Goal: Use online tool/utility: Utilize a website feature to perform a specific function

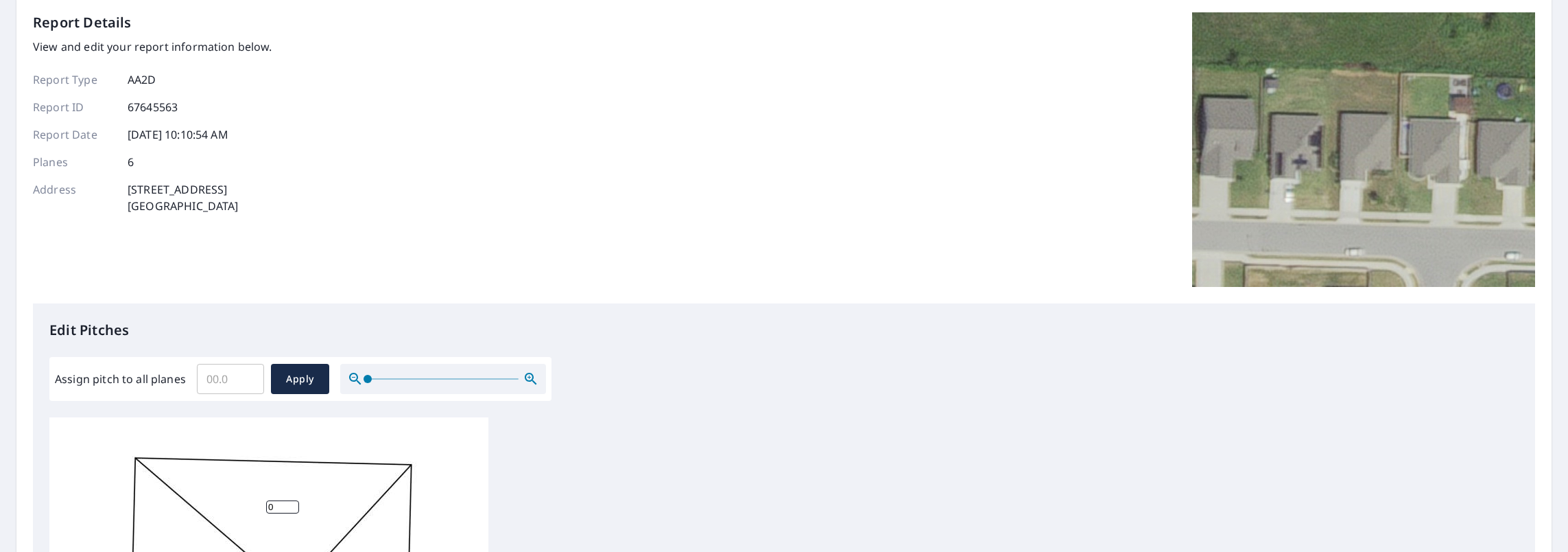
scroll to position [137, 0]
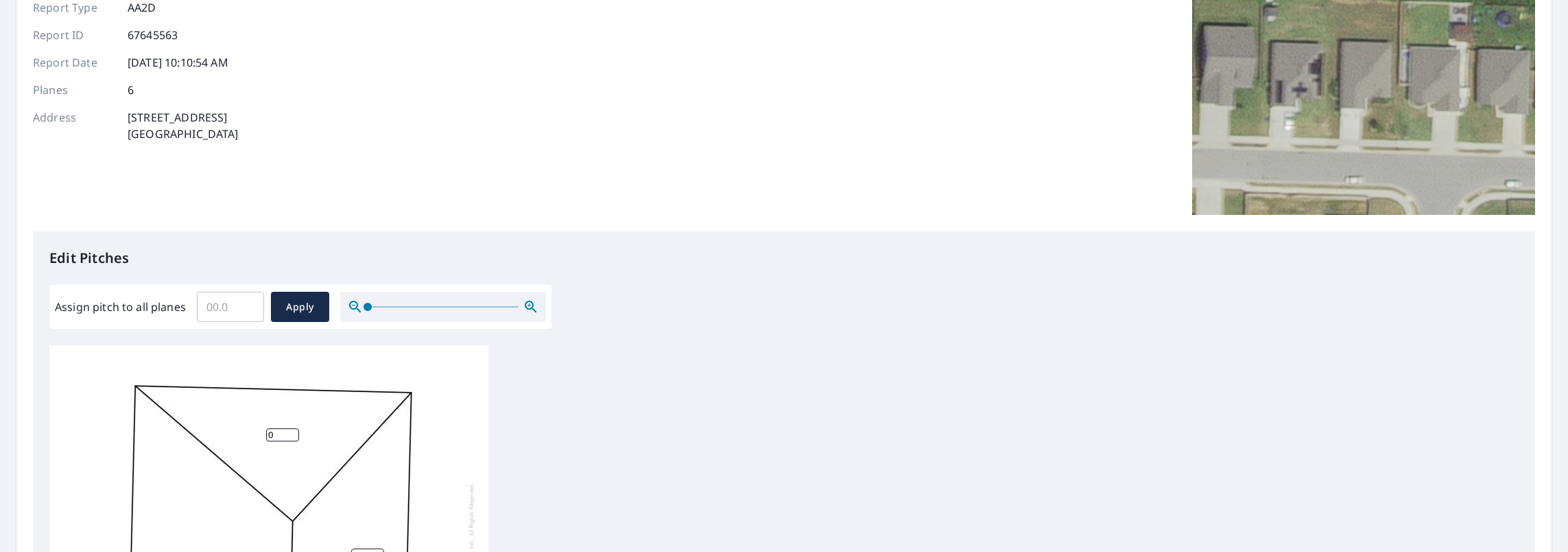
click at [232, 307] on input "Assign pitch to all planes" at bounding box center [230, 306] width 68 height 38
type input "9"
click at [291, 311] on span "Apply" at bounding box center [300, 307] width 37 height 18
type input "9"
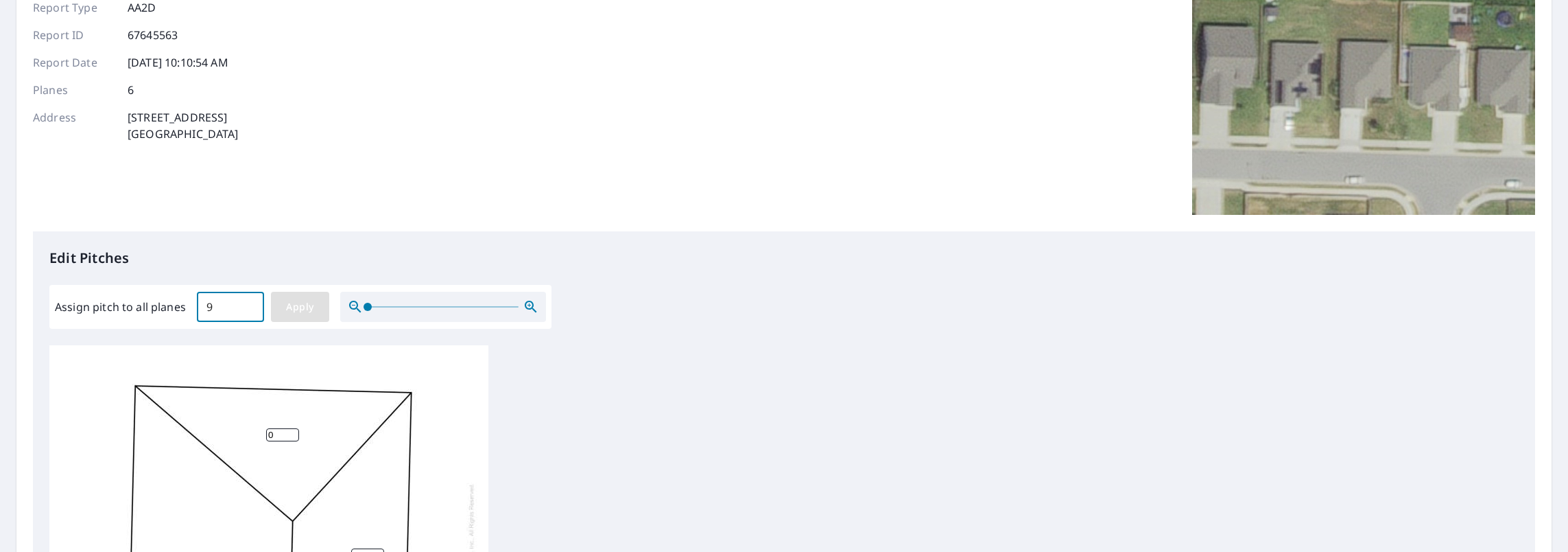
type input "9"
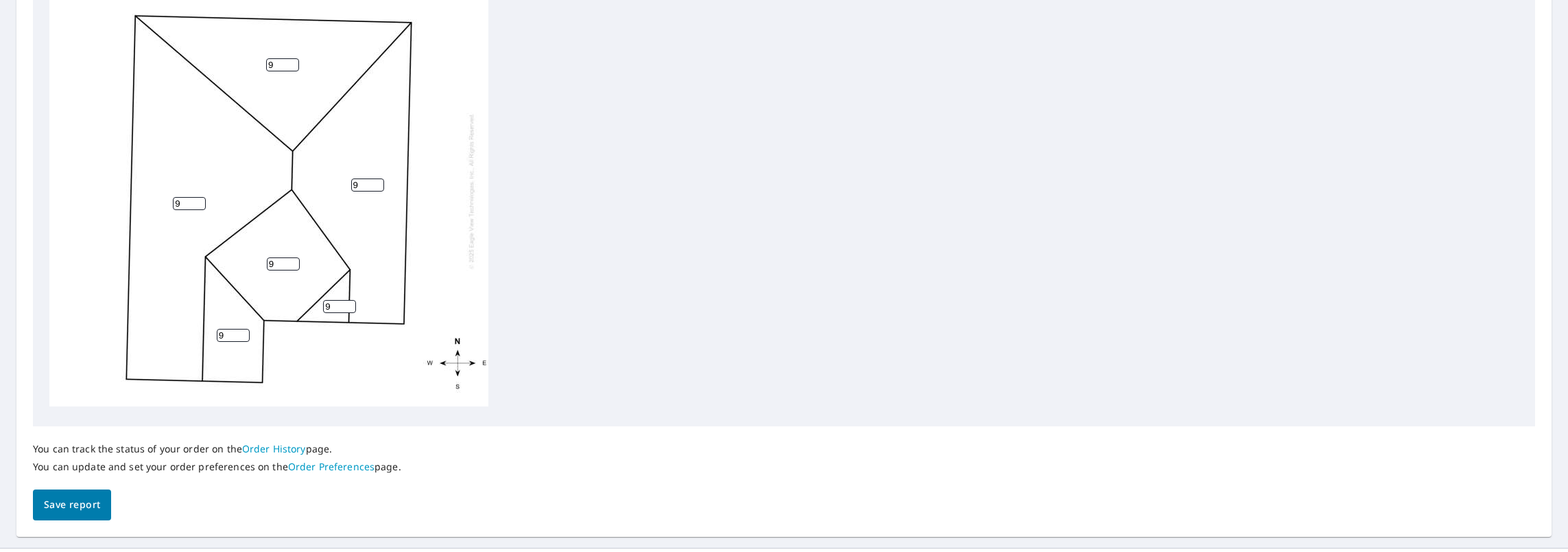
scroll to position [534, 0]
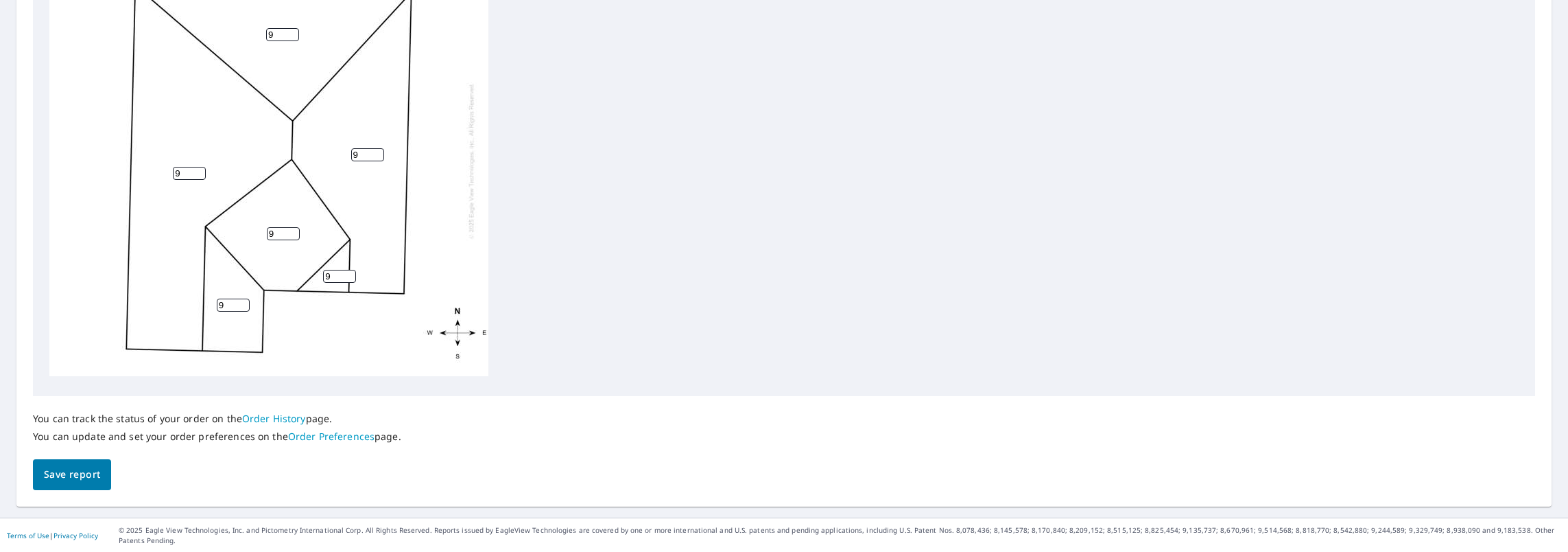
click at [80, 466] on span "Save report" at bounding box center [72, 474] width 56 height 18
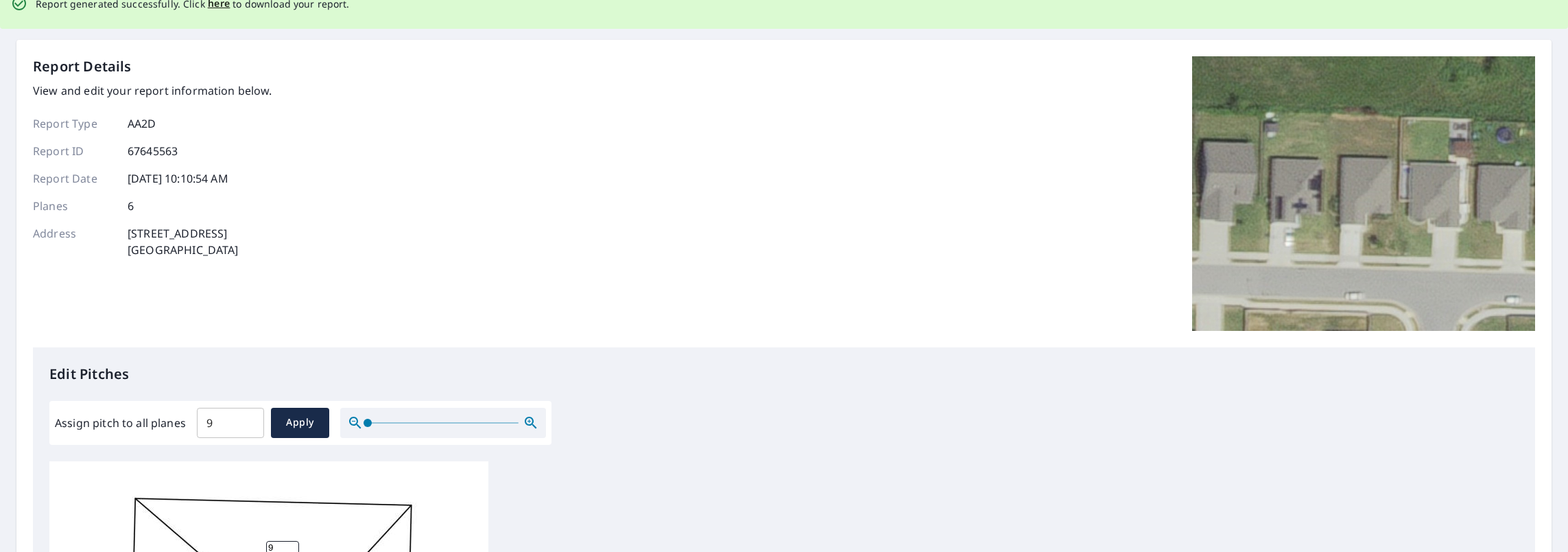
scroll to position [0, 0]
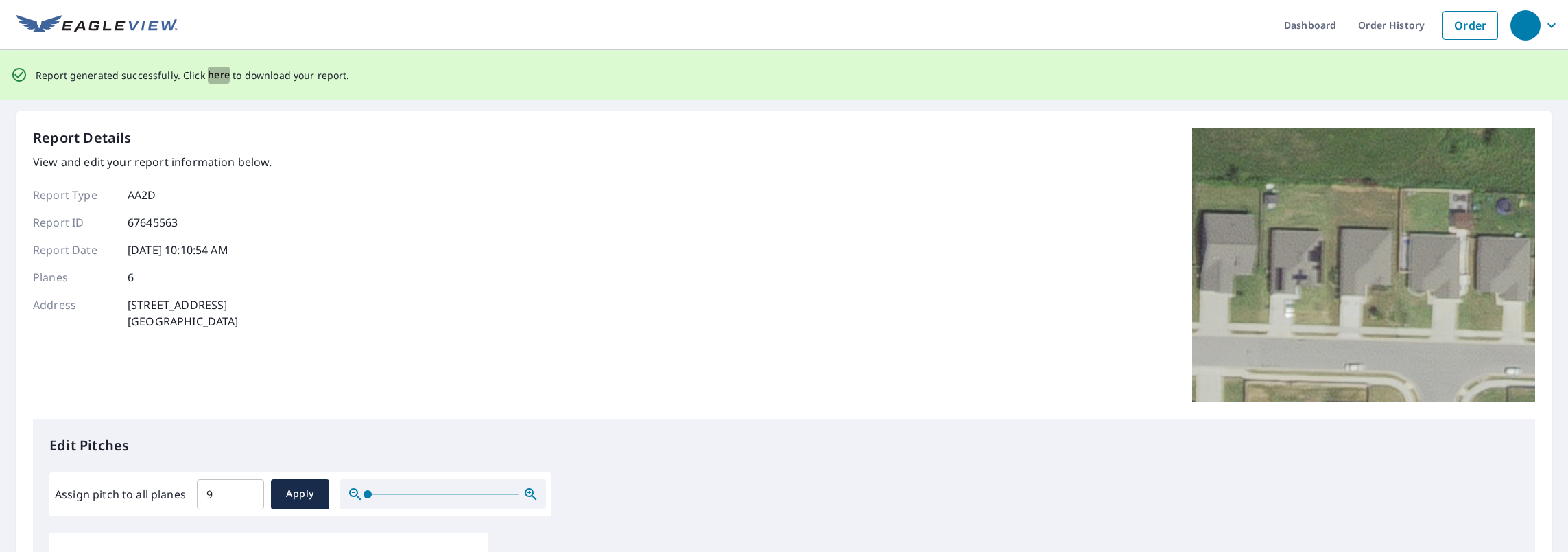
click at [214, 75] on span "here" at bounding box center [219, 75] width 23 height 18
